Goal: Task Accomplishment & Management: Complete application form

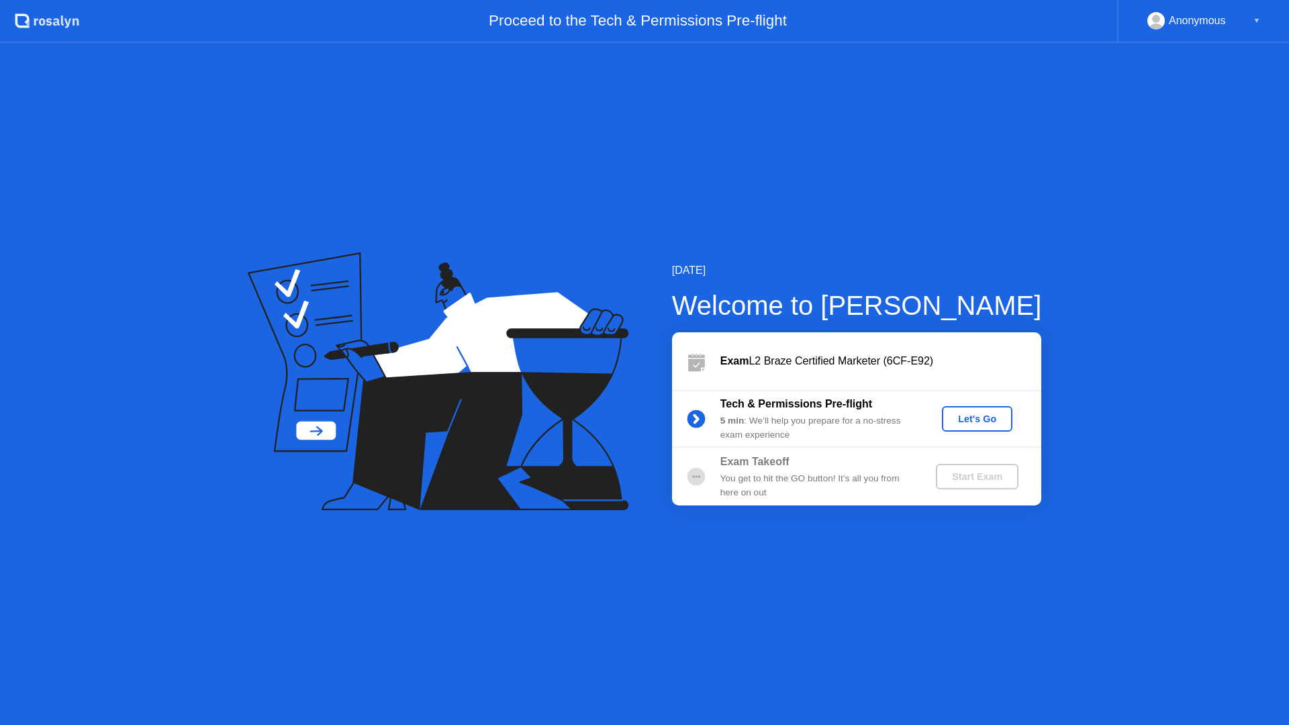
click at [972, 420] on div "Let's Go" at bounding box center [977, 418] width 60 height 11
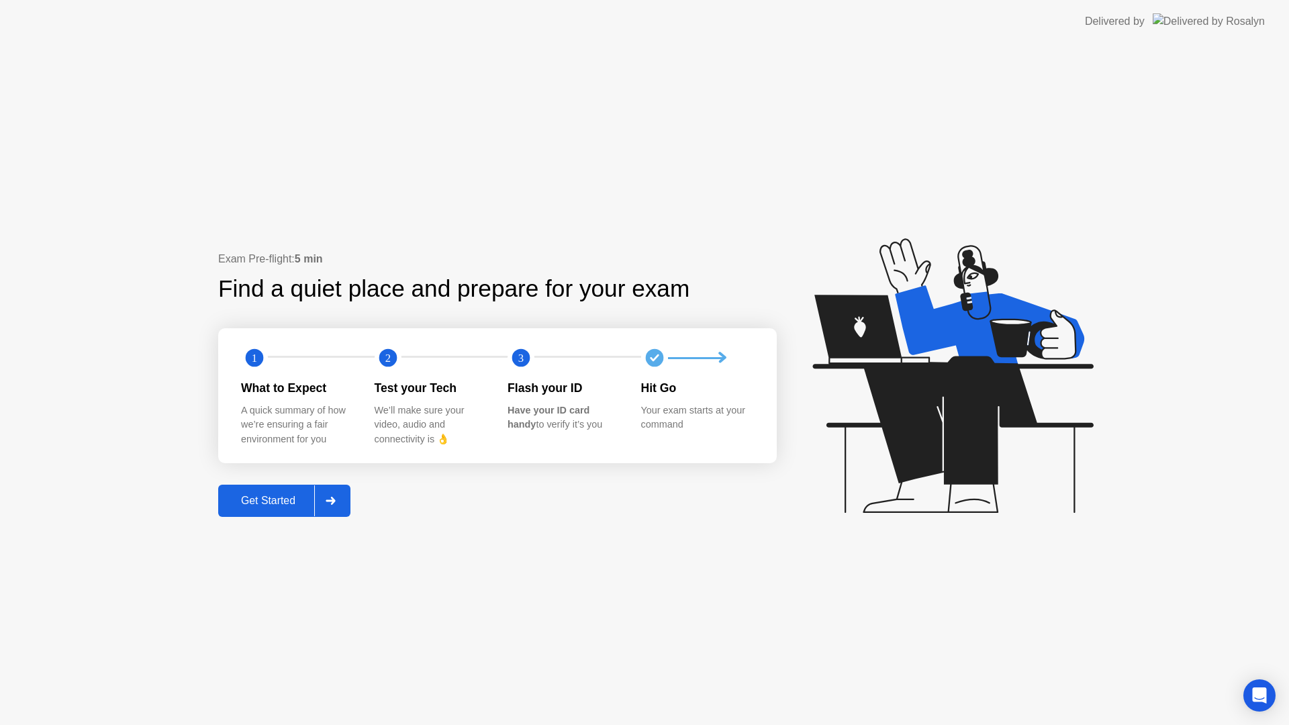
click at [271, 498] on div "Get Started" at bounding box center [268, 501] width 92 height 12
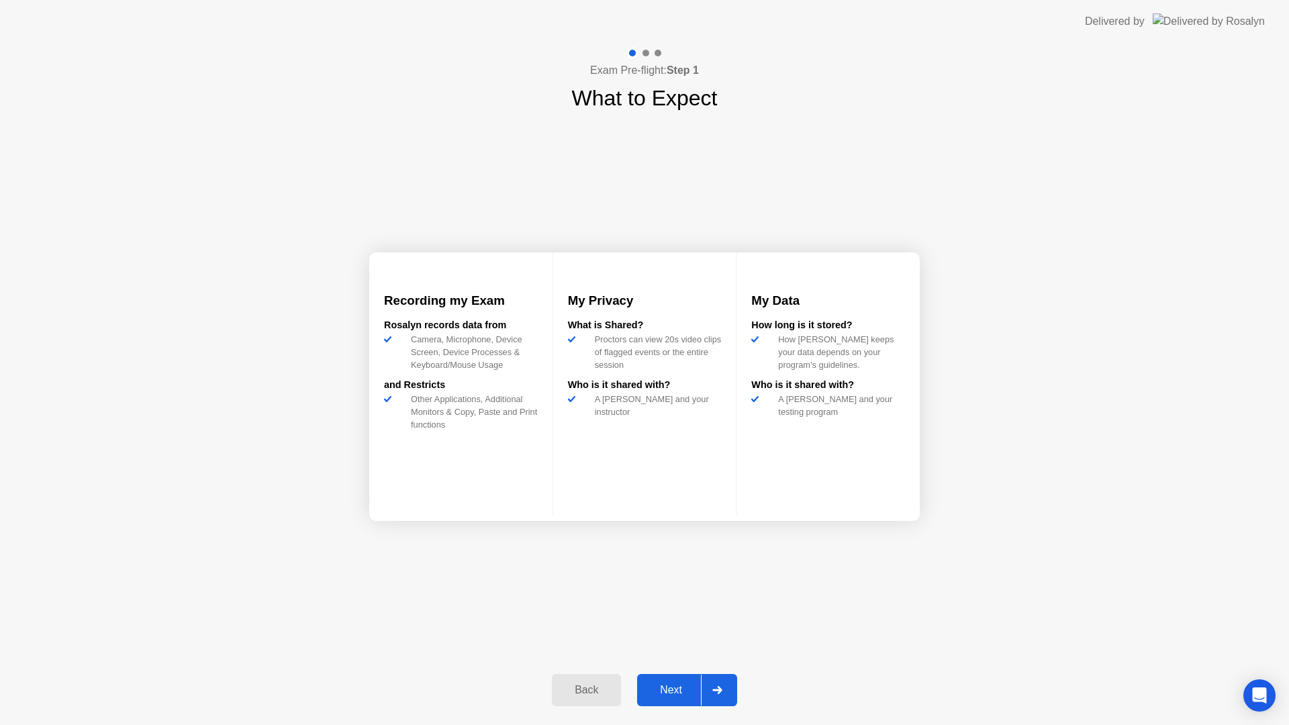
click at [670, 687] on div "Next" at bounding box center [671, 690] width 60 height 12
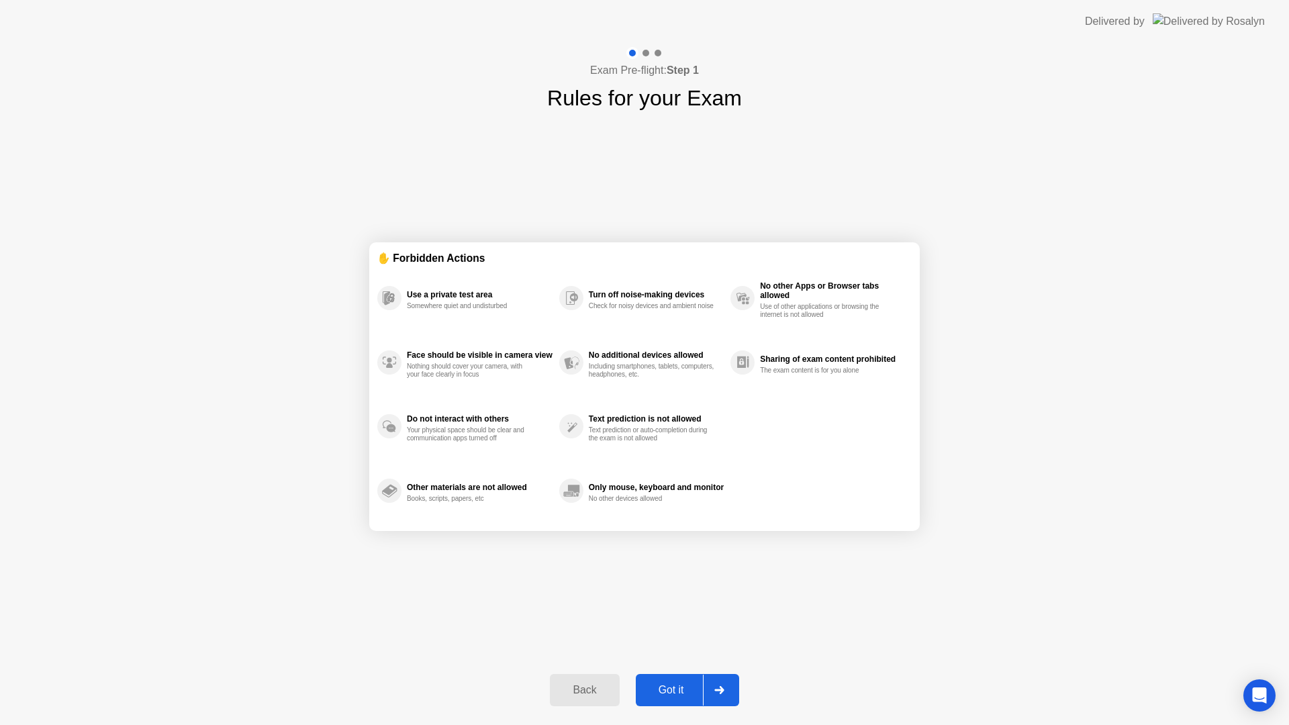
click at [671, 684] on div "Got it" at bounding box center [671, 690] width 63 height 12
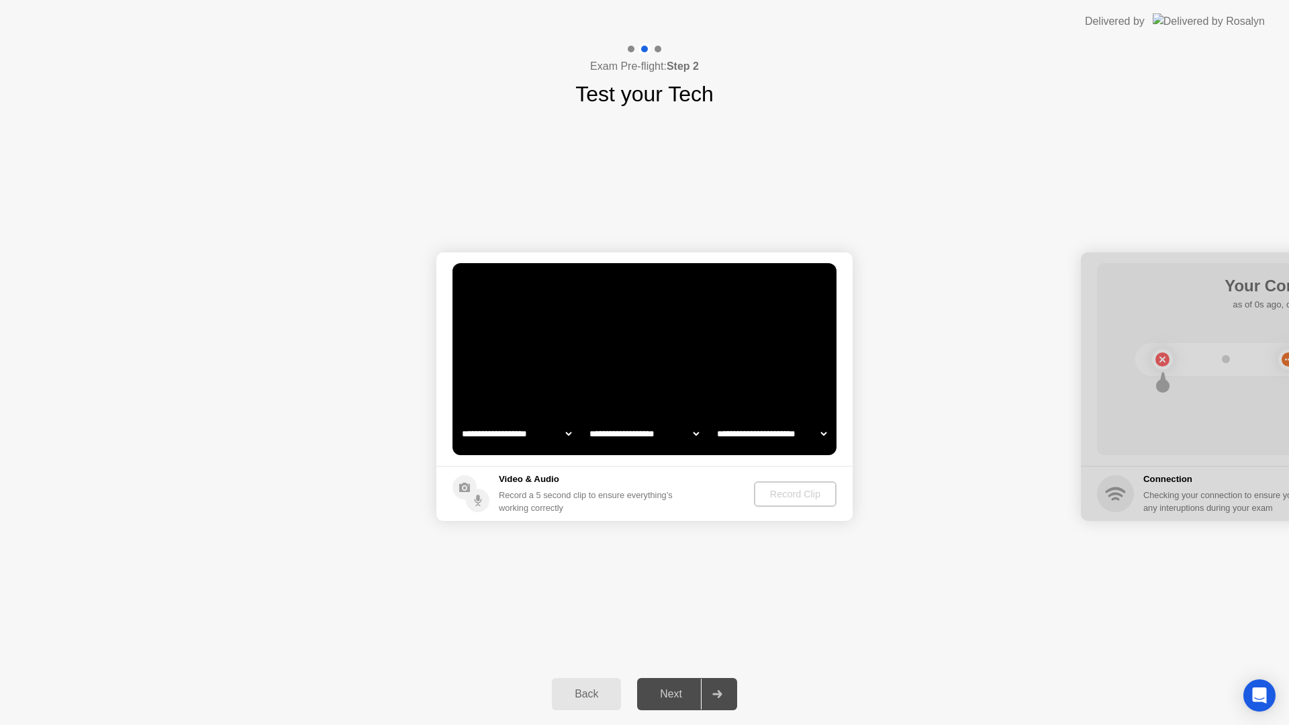
select select "**********"
select select "*******"
click at [549, 435] on select "**********" at bounding box center [516, 433] width 115 height 27
select select "**********"
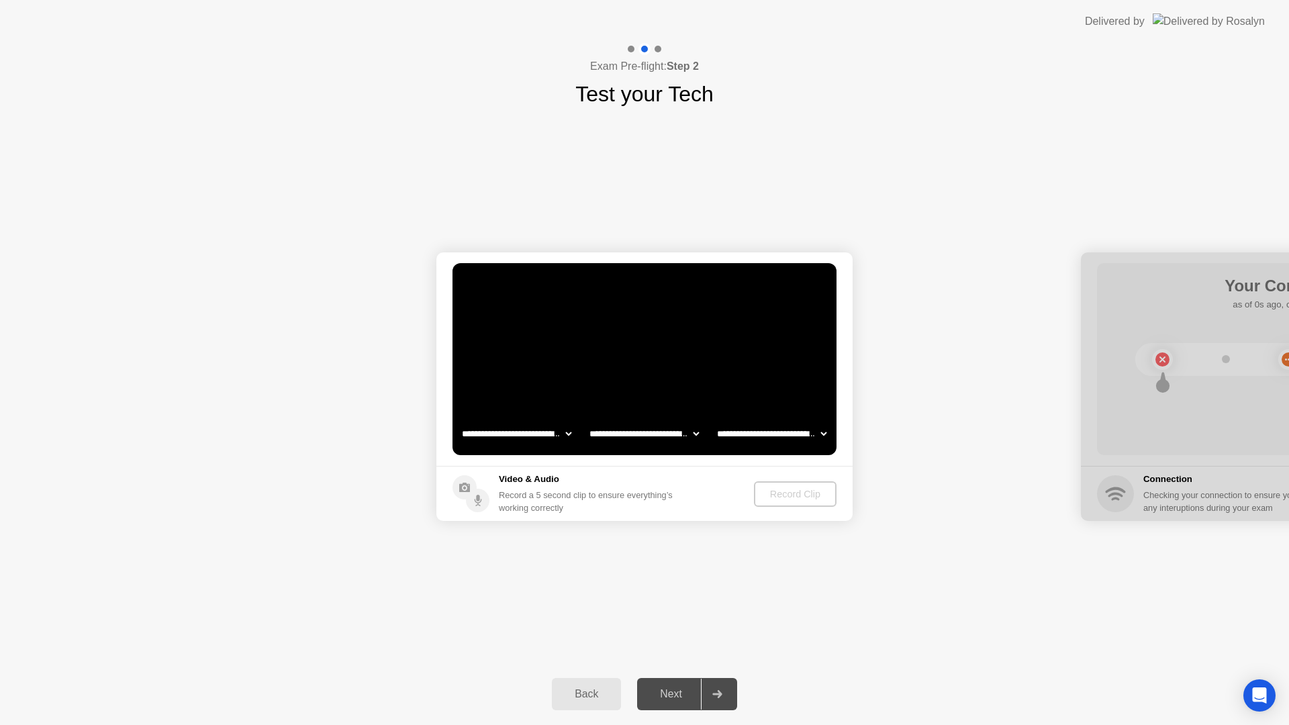
click at [654, 433] on select "**********" at bounding box center [644, 433] width 115 height 27
click at [795, 494] on div "Record Clip" at bounding box center [795, 494] width 72 height 11
click at [791, 494] on div "Record Clip" at bounding box center [796, 494] width 72 height 11
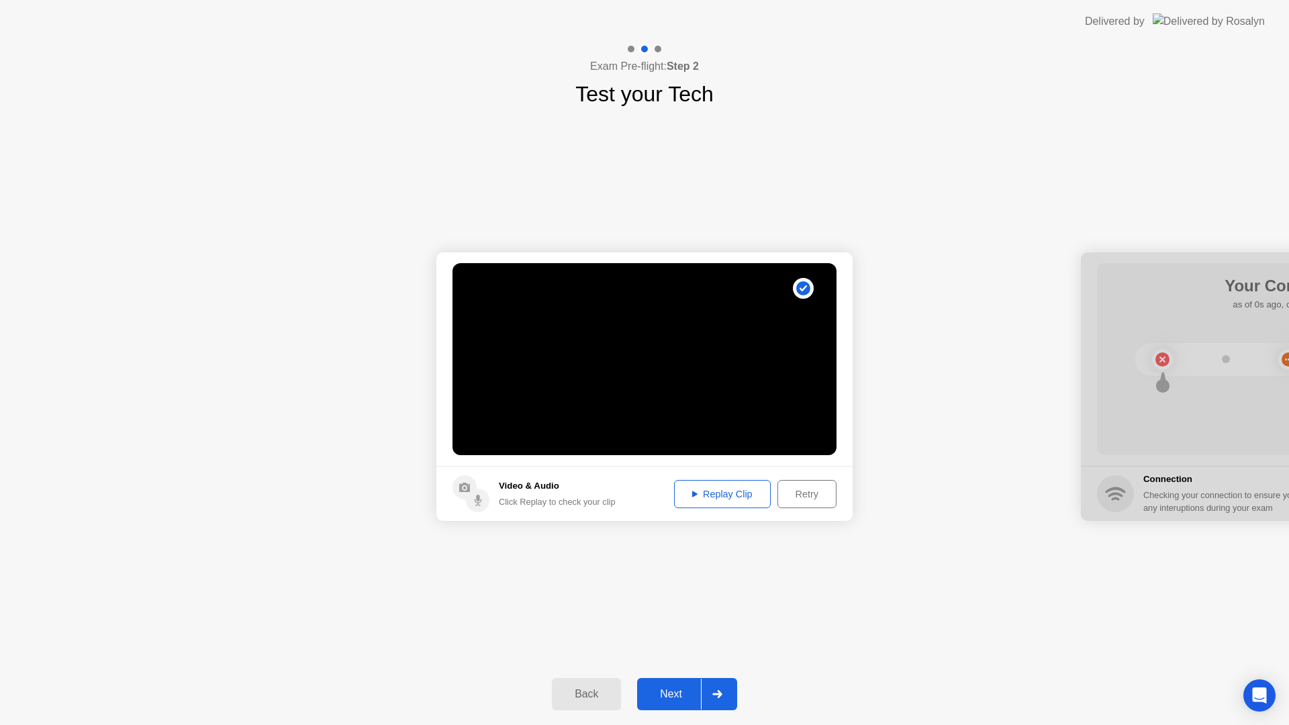
click at [727, 497] on div "Replay Clip" at bounding box center [722, 494] width 87 height 11
click at [681, 690] on div "Next" at bounding box center [671, 694] width 60 height 12
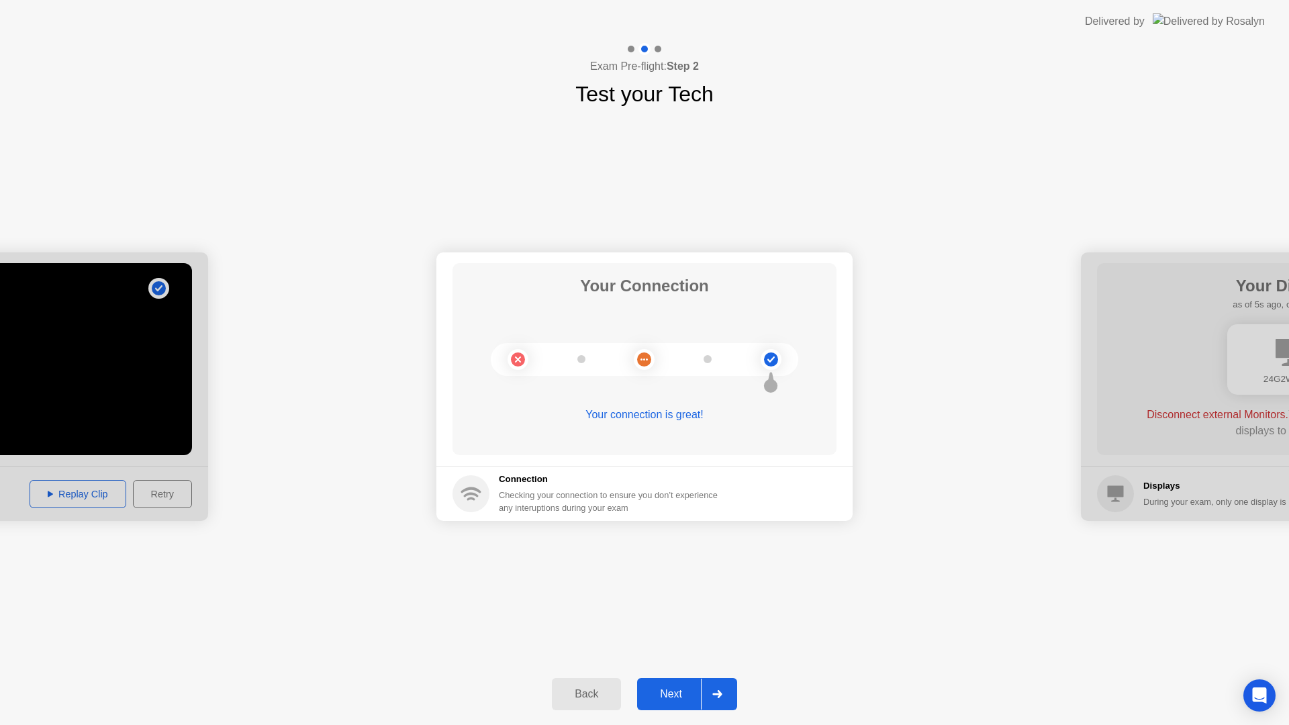
click at [682, 700] on div "Next" at bounding box center [671, 694] width 60 height 12
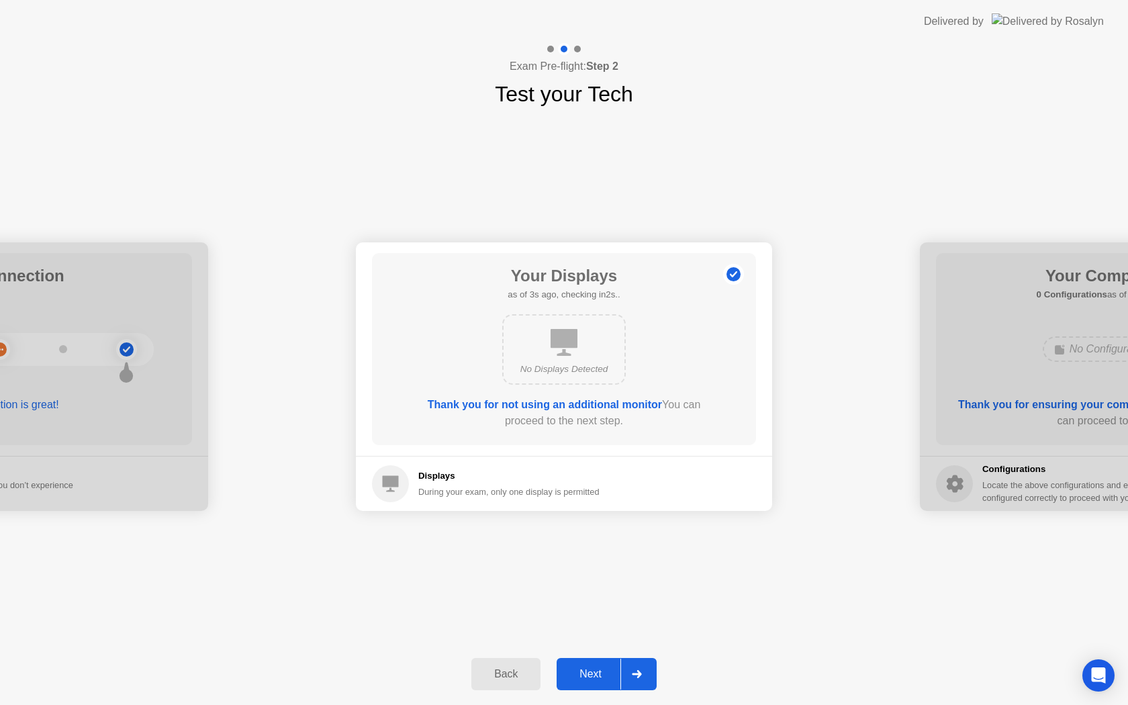
click at [600, 669] on div "Next" at bounding box center [590, 674] width 60 height 12
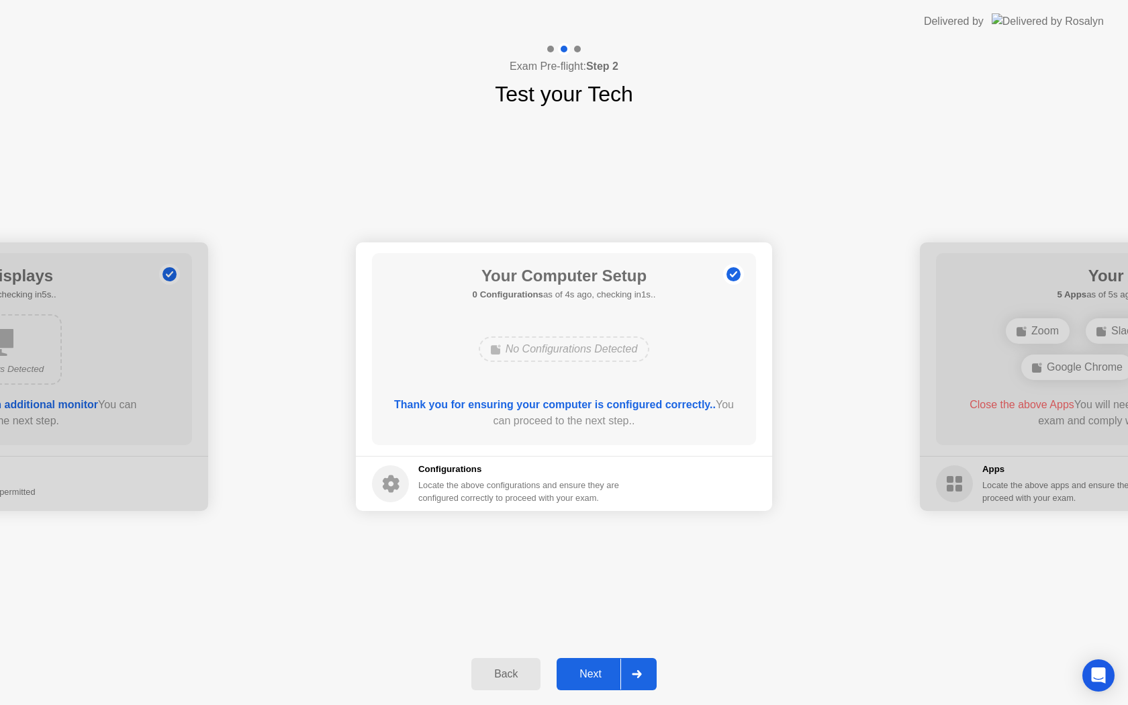
click at [605, 668] on div "Next" at bounding box center [590, 674] width 60 height 12
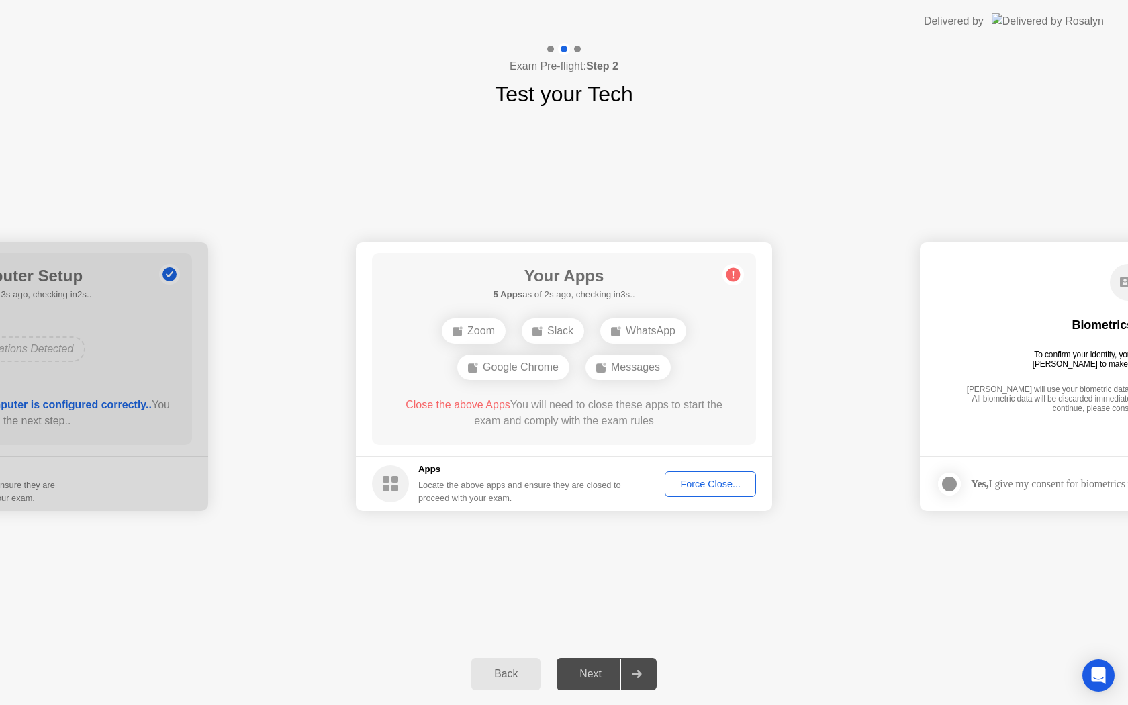
click at [696, 489] on div "Force Close..." at bounding box center [710, 484] width 82 height 11
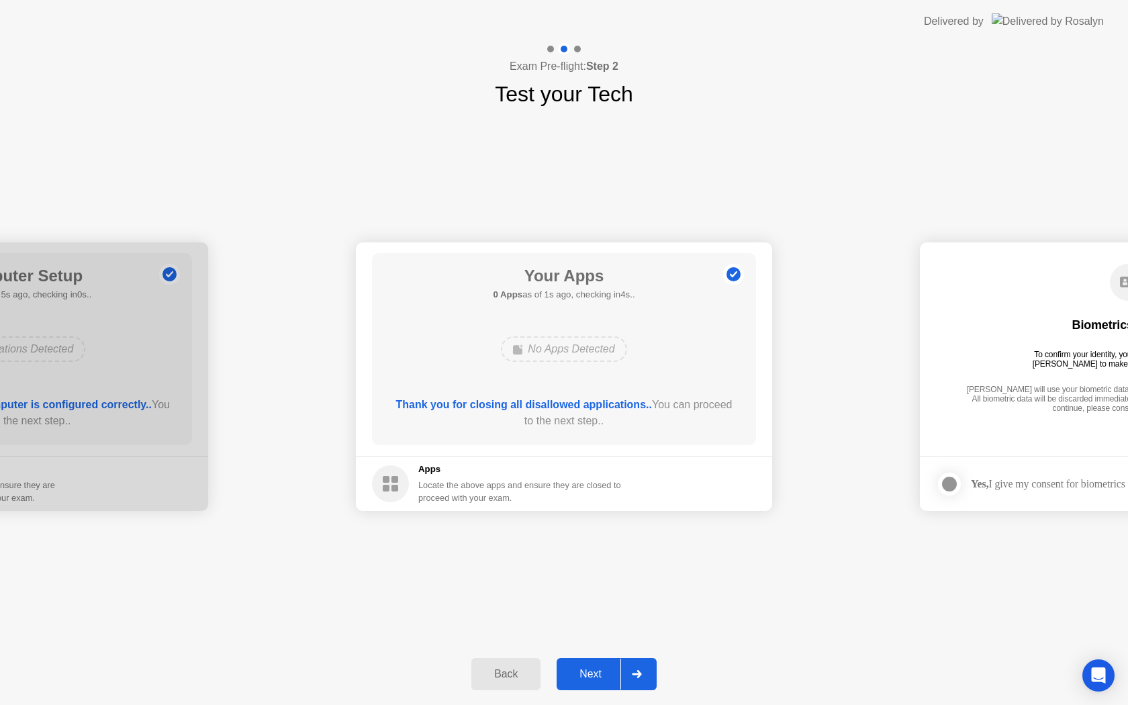
click at [645, 667] on div at bounding box center [636, 673] width 32 height 31
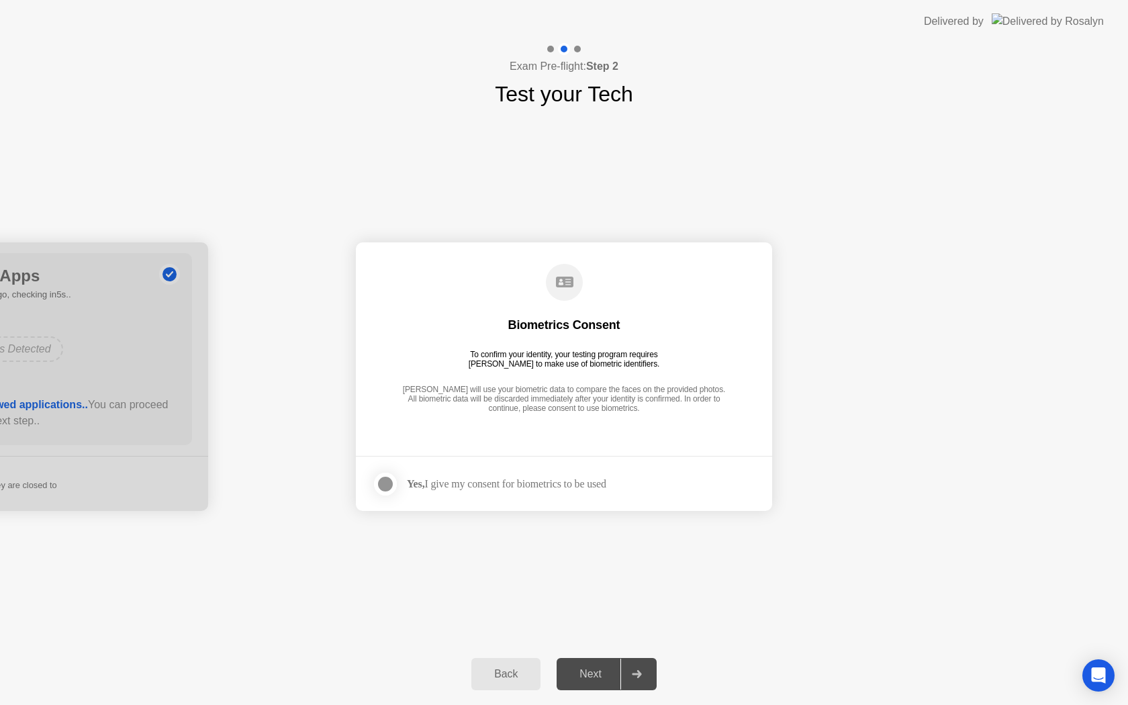
click at [600, 648] on div "Back Next" at bounding box center [564, 674] width 1128 height 62
click at [599, 669] on div "Next" at bounding box center [590, 674] width 60 height 12
click at [517, 417] on div "Biometrics Consent To confirm your identity, your testing program requires [PER…" at bounding box center [564, 339] width 384 height 173
click at [436, 478] on div "Yes, I give my consent for biometrics to be used" at bounding box center [506, 483] width 199 height 13
click at [392, 482] on div at bounding box center [385, 484] width 16 height 16
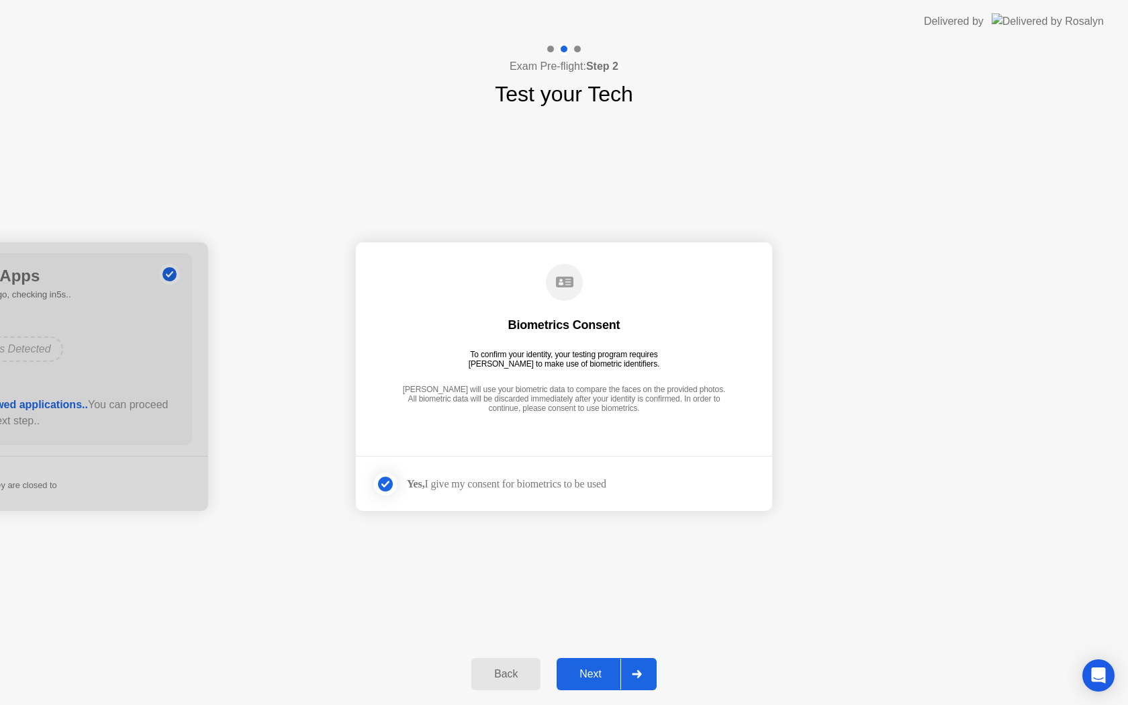
click at [599, 662] on button "Next" at bounding box center [606, 674] width 100 height 32
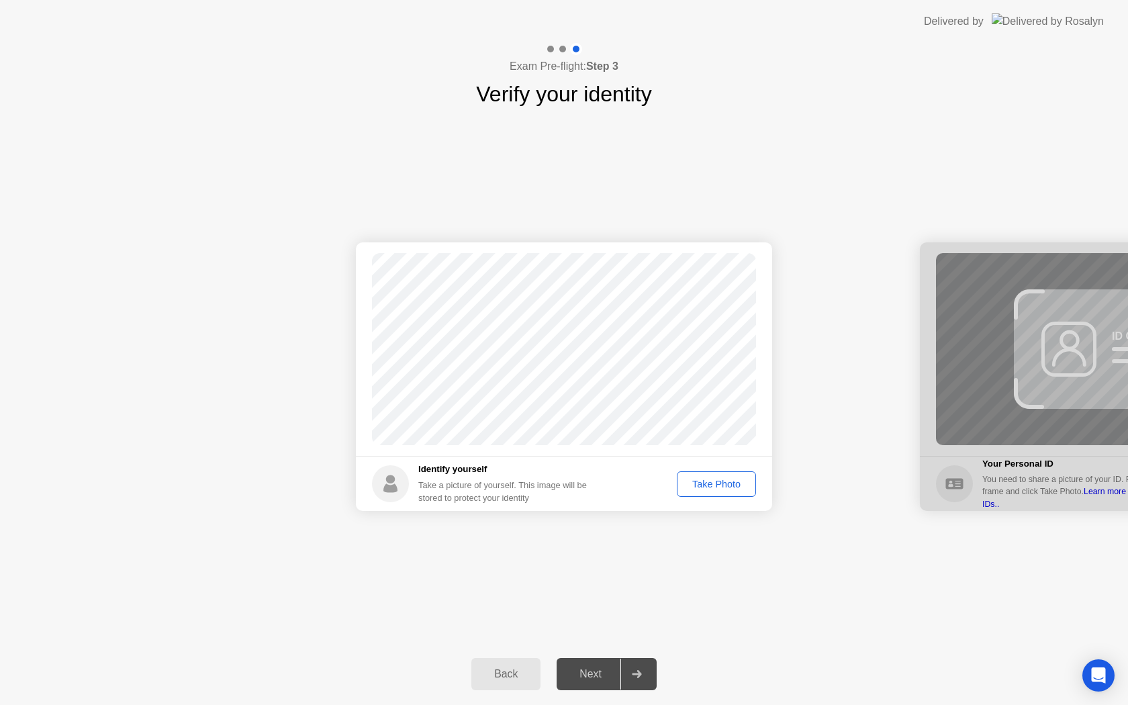
click at [698, 483] on div "Take Photo" at bounding box center [716, 484] width 70 height 11
click at [610, 671] on div "Next" at bounding box center [590, 674] width 60 height 12
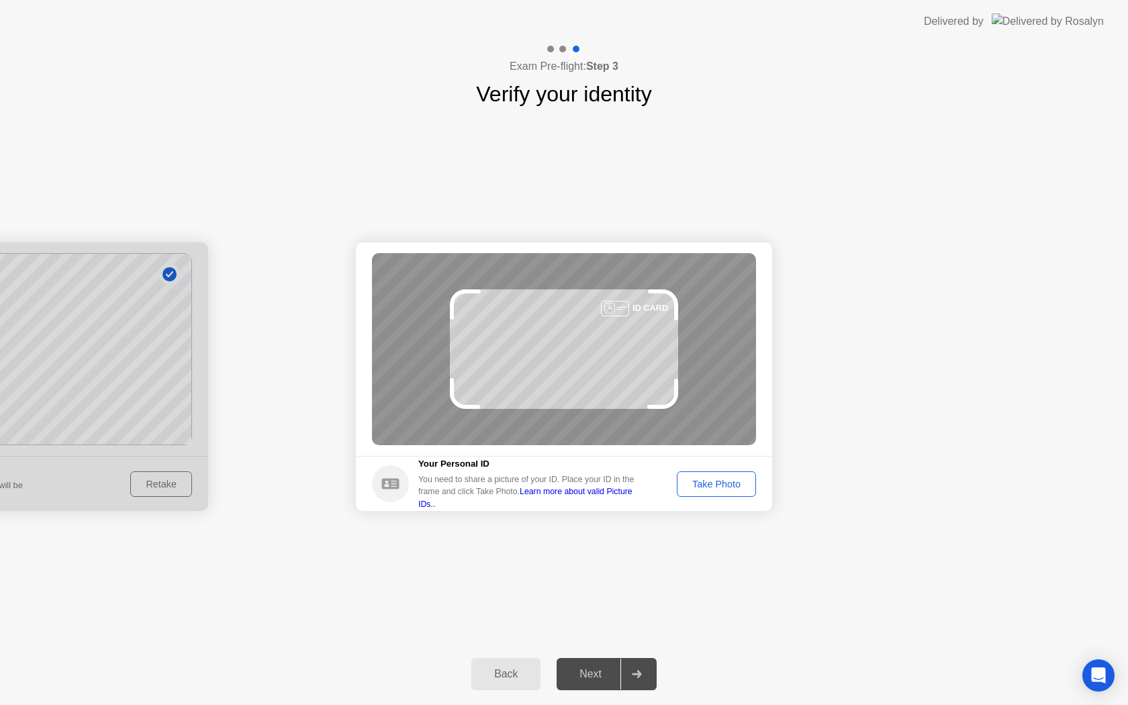
click at [742, 483] on div "Take Photo" at bounding box center [716, 484] width 70 height 11
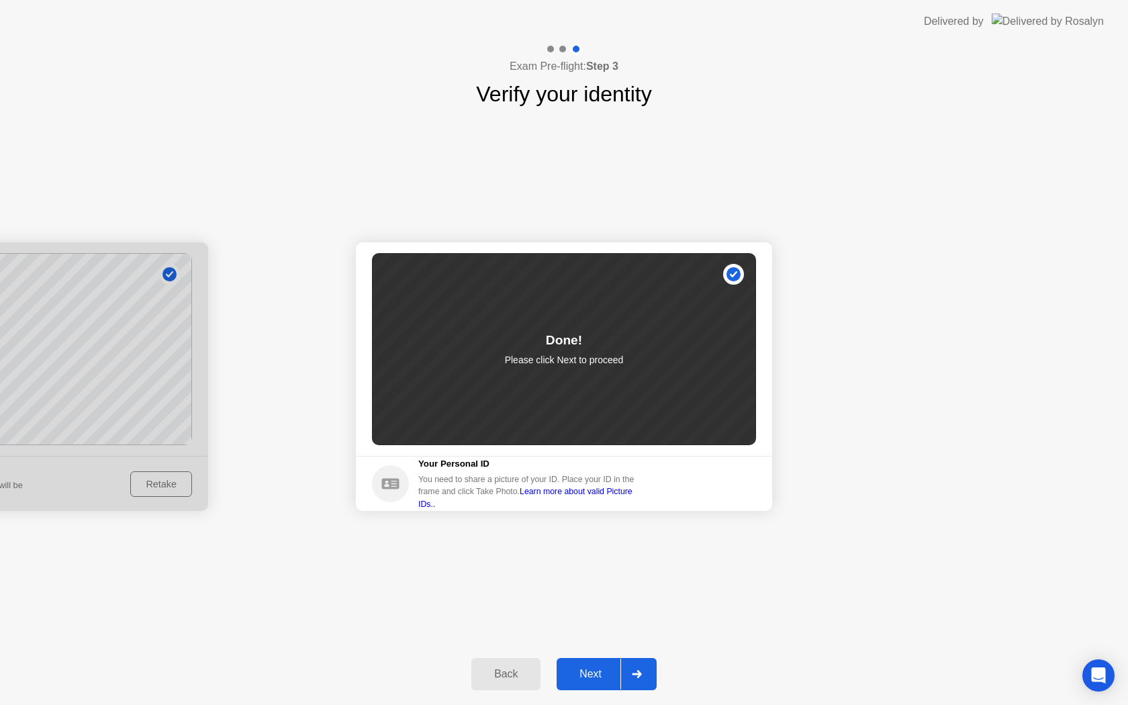
click at [603, 671] on div "Next" at bounding box center [590, 674] width 60 height 12
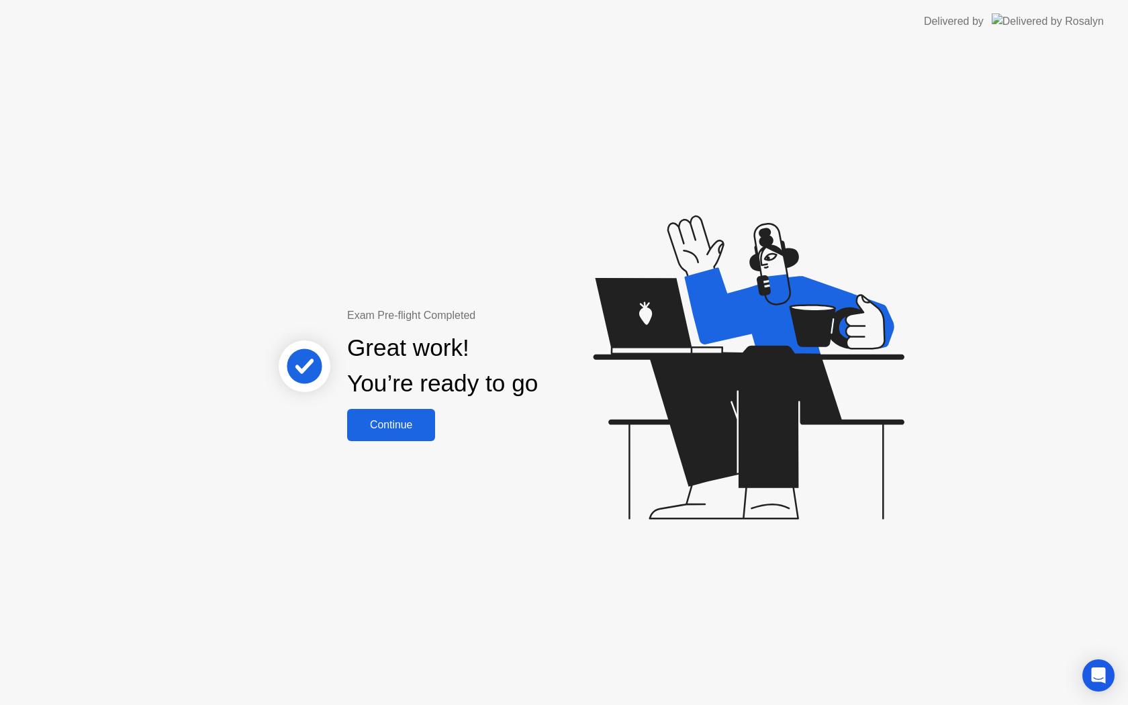
click at [398, 438] on button "Continue" at bounding box center [391, 425] width 88 height 32
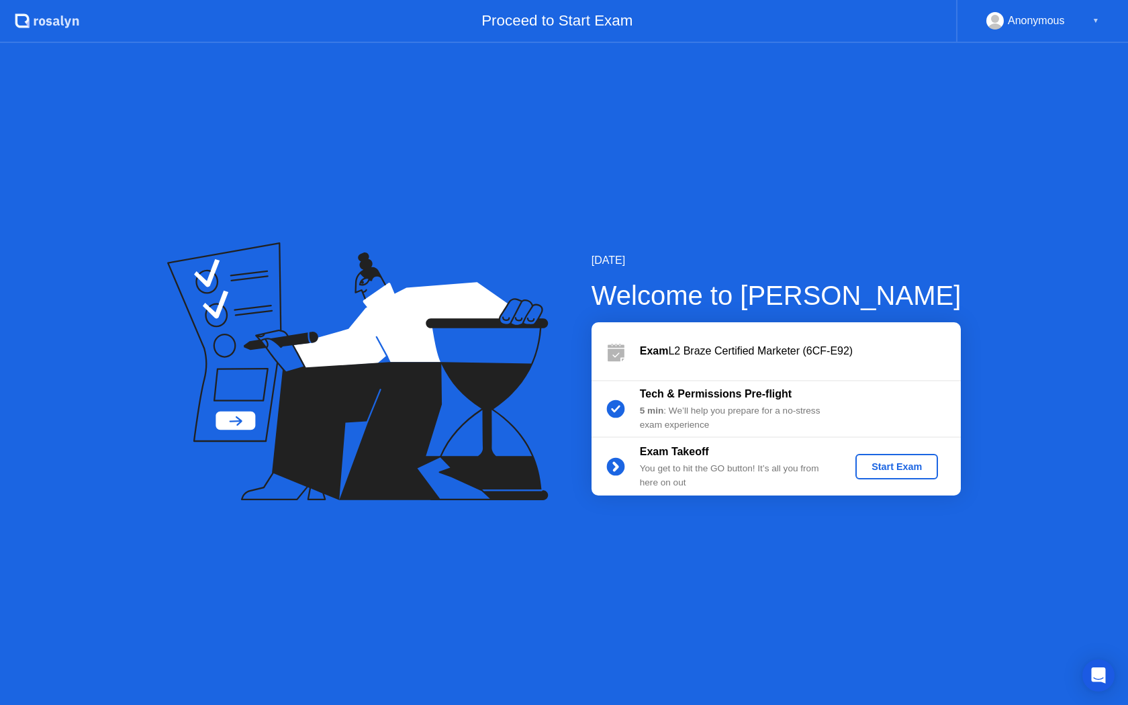
click at [902, 474] on button "Start Exam" at bounding box center [896, 467] width 83 height 26
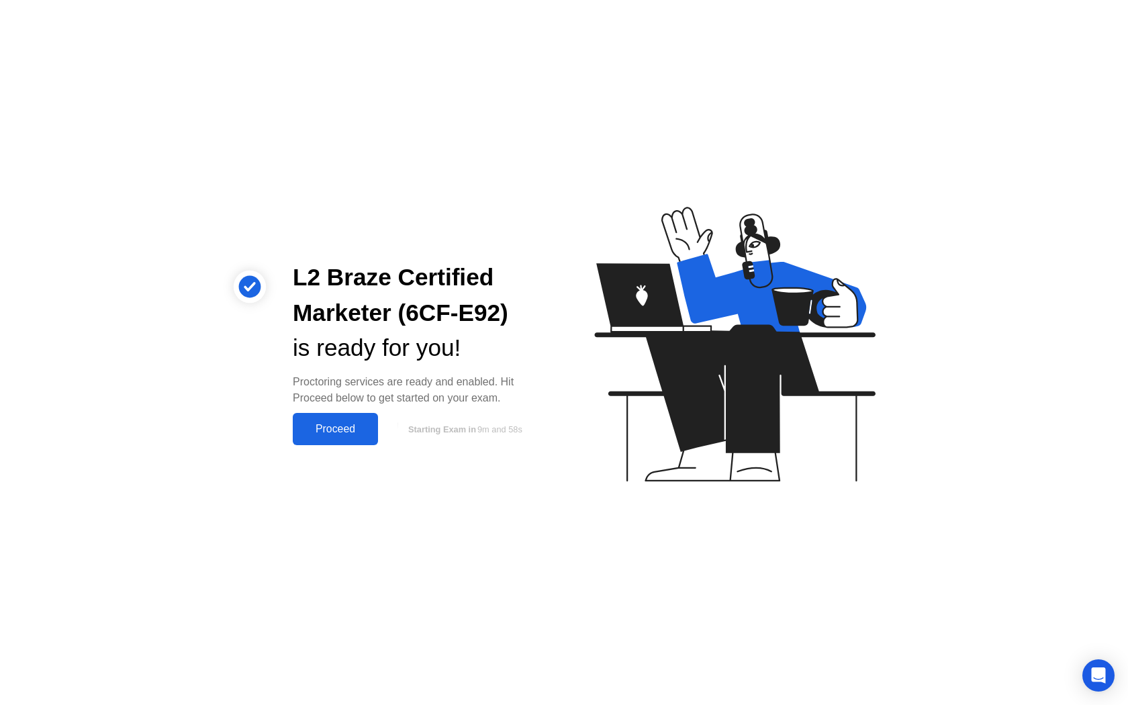
click at [346, 433] on div "Proceed" at bounding box center [335, 429] width 77 height 12
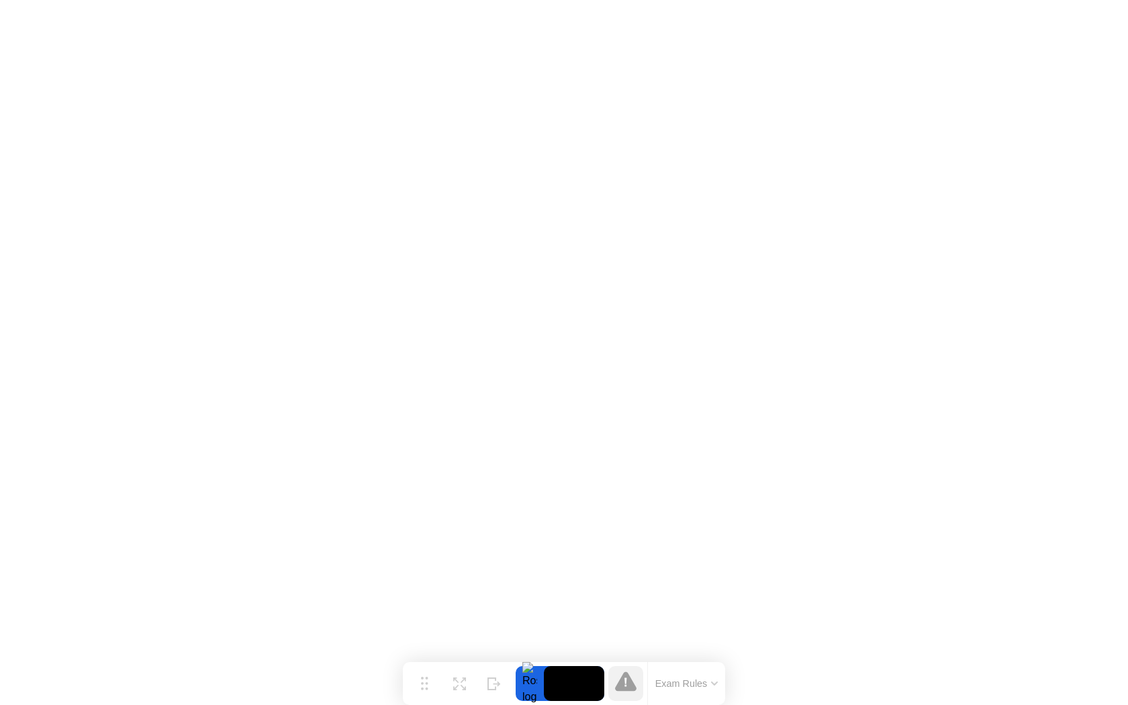
click at [677, 678] on button "Exam Rules" at bounding box center [686, 683] width 71 height 12
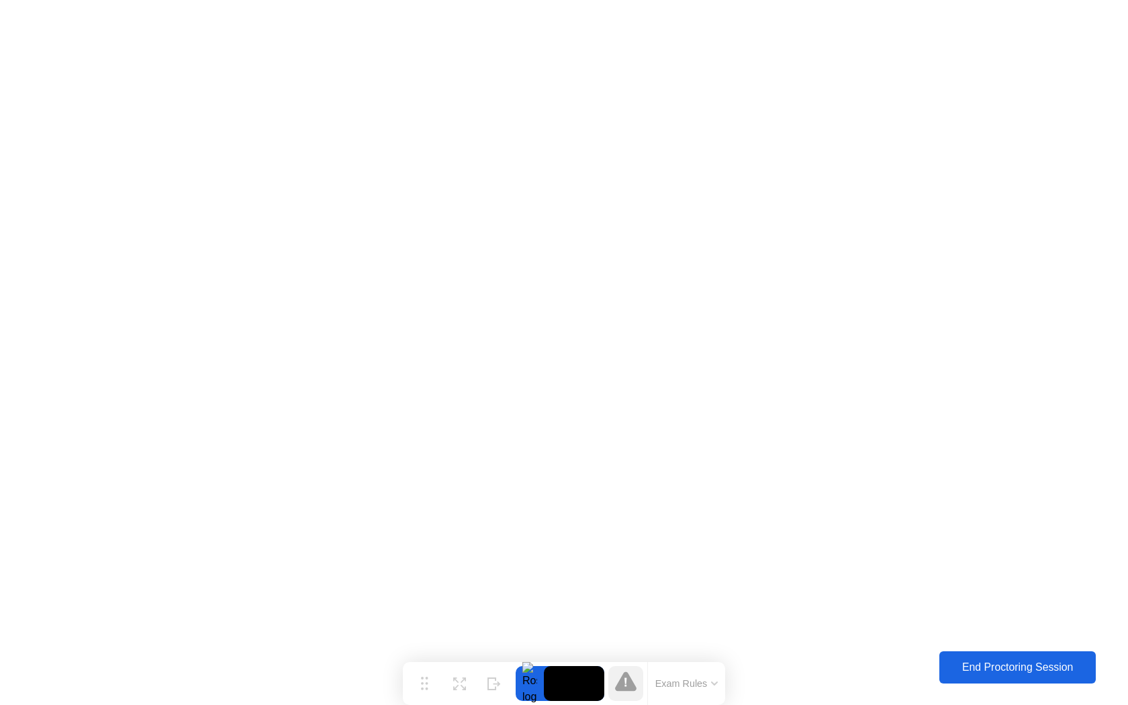
click at [975, 661] on div "End Proctoring Session" at bounding box center [1016, 667] width 149 height 12
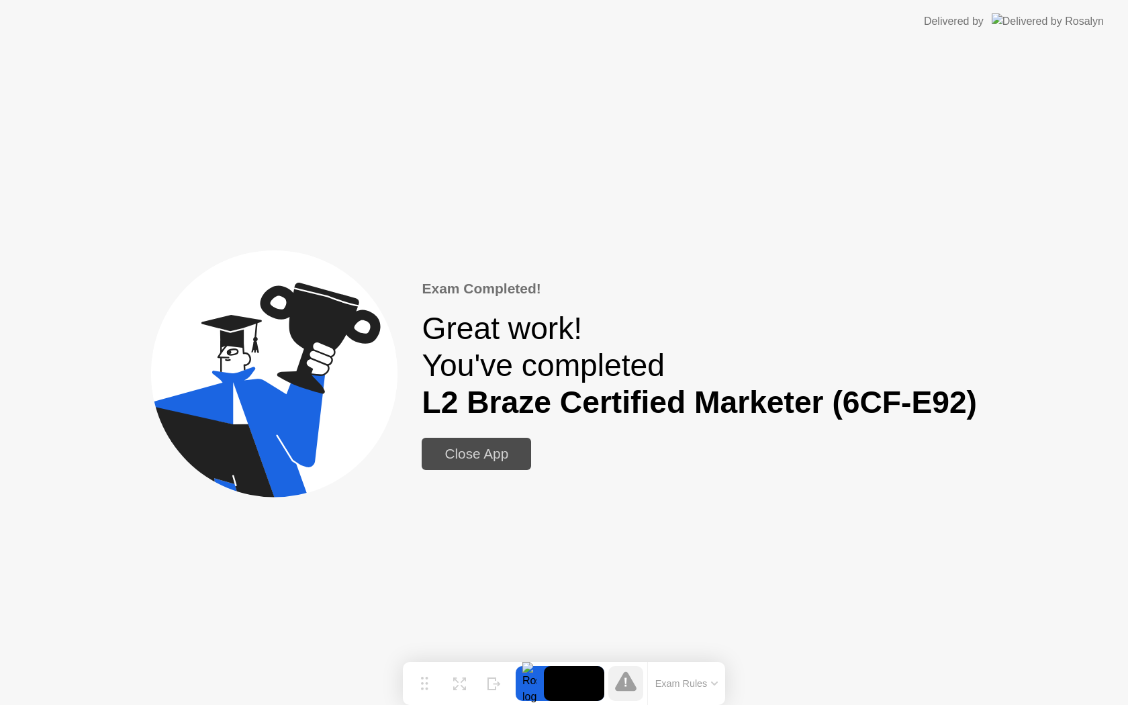
click at [493, 446] on div "Close App" at bounding box center [476, 454] width 101 height 16
click at [444, 456] on div "Close App" at bounding box center [476, 454] width 101 height 16
click at [480, 452] on div "Close App" at bounding box center [476, 454] width 101 height 16
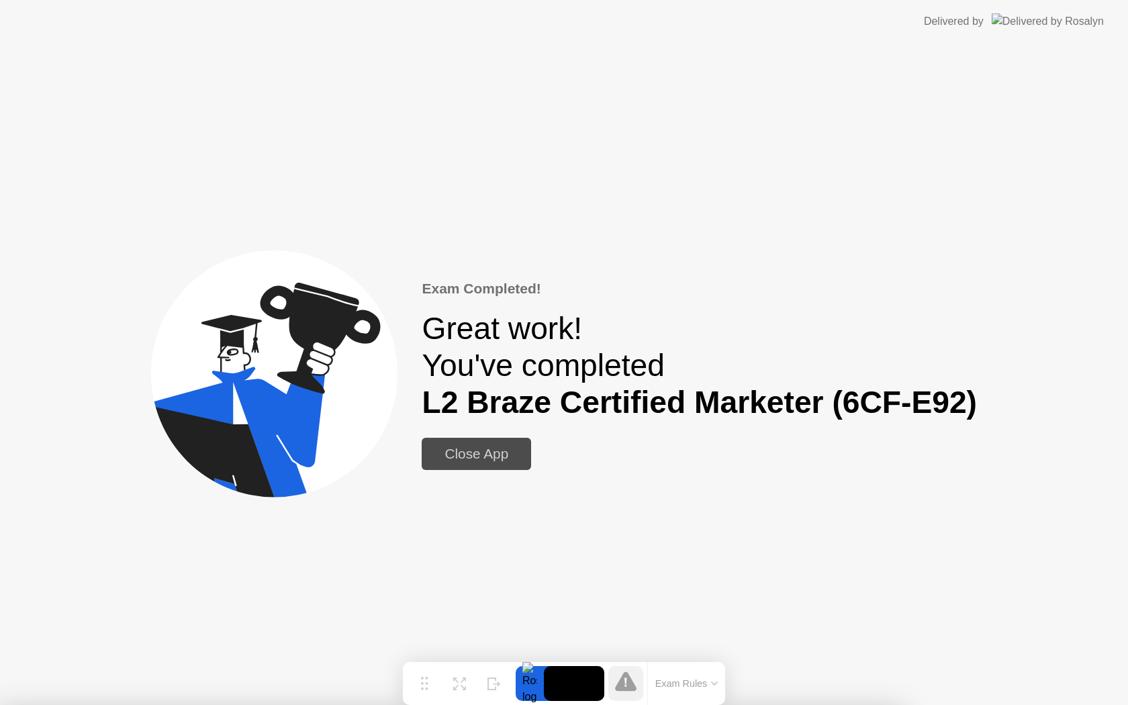
click at [476, 462] on div "Close App" at bounding box center [476, 454] width 101 height 16
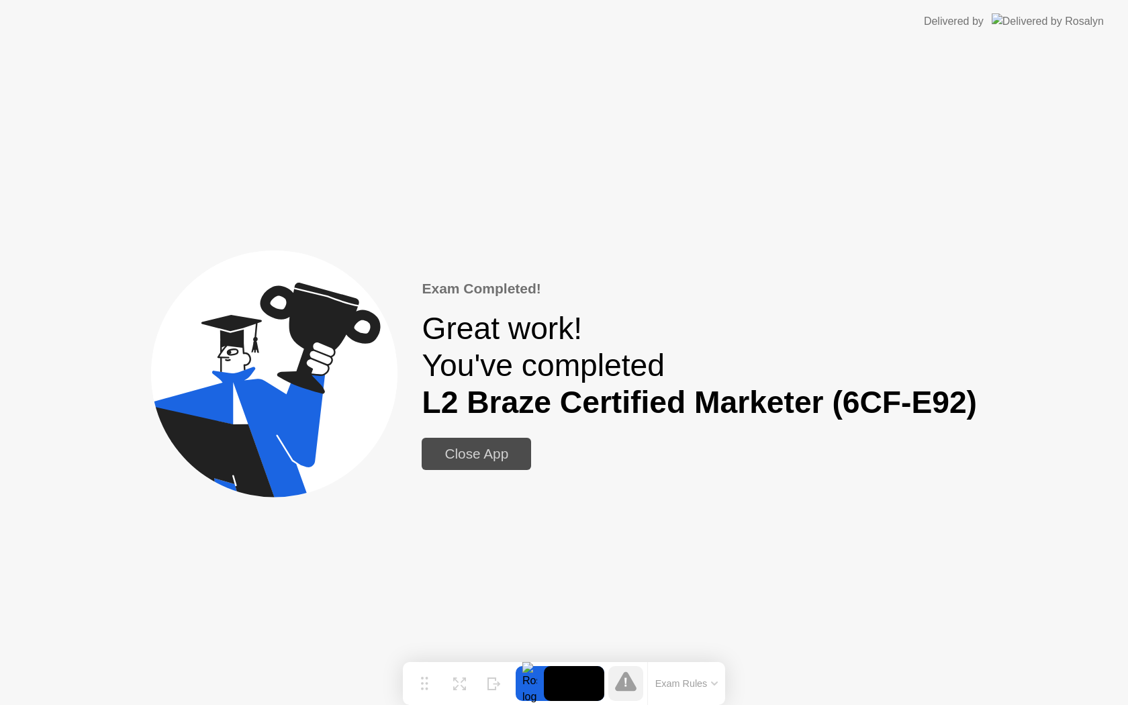
click at [476, 462] on div "Close App" at bounding box center [476, 454] width 101 height 16
click at [479, 446] on div "Close App" at bounding box center [476, 454] width 101 height 16
click at [473, 455] on div "Close App" at bounding box center [476, 454] width 101 height 16
click at [464, 446] on div "Close App" at bounding box center [476, 454] width 101 height 16
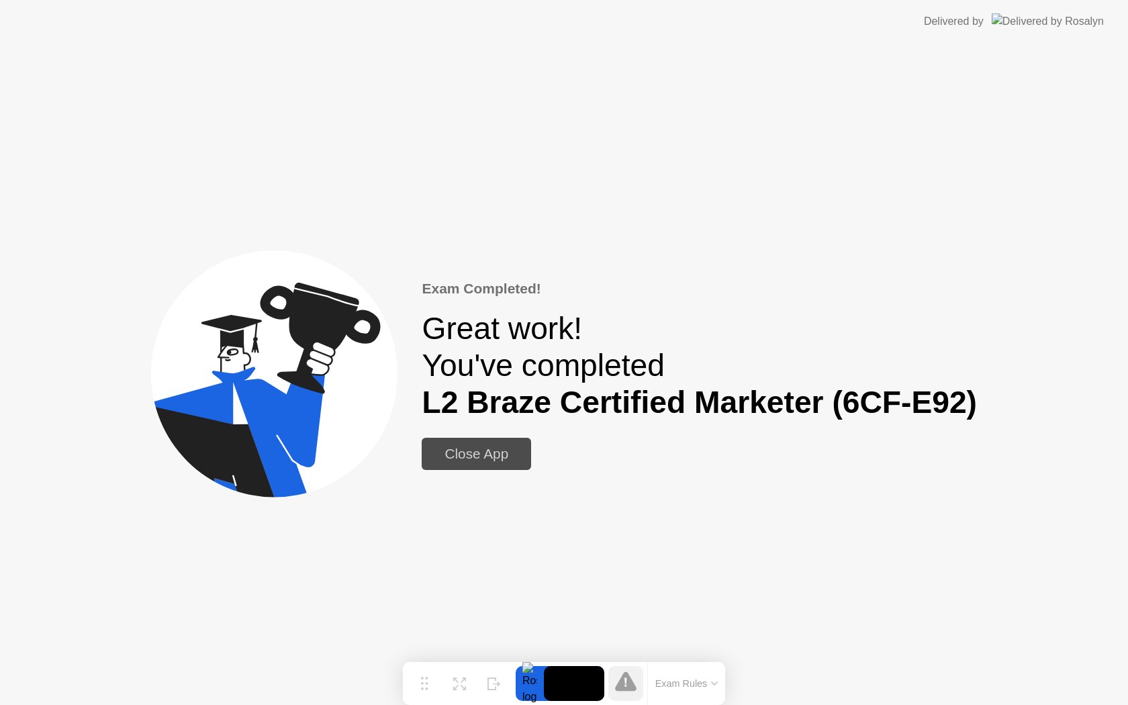
click at [465, 449] on div "Close App" at bounding box center [476, 454] width 101 height 16
click at [467, 451] on div "Close App" at bounding box center [476, 454] width 101 height 16
